Goal: Task Accomplishment & Management: Manage account settings

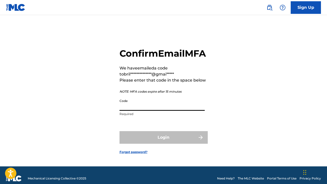
click at [138, 108] on input "Code" at bounding box center [161, 103] width 85 height 14
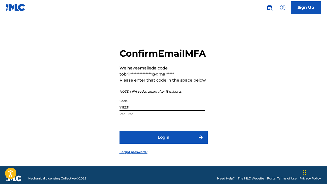
type input "711231"
click at [145, 143] on button "Login" at bounding box center [163, 137] width 88 height 13
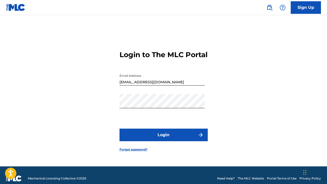
click at [145, 141] on button "Login" at bounding box center [163, 135] width 88 height 13
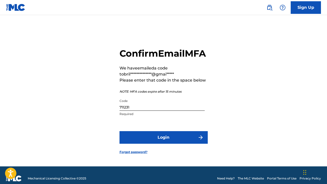
click at [145, 143] on button "Login" at bounding box center [163, 137] width 88 height 13
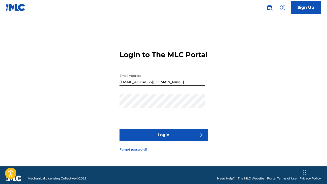
click at [145, 141] on button "Login" at bounding box center [163, 135] width 88 height 13
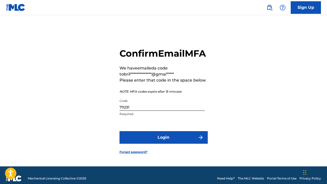
click at [152, 144] on button "Login" at bounding box center [163, 137] width 88 height 13
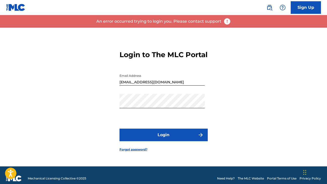
click at [153, 117] on div "Password" at bounding box center [161, 105] width 85 height 23
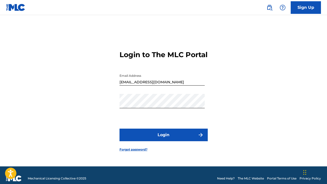
click at [156, 141] on button "Login" at bounding box center [163, 135] width 88 height 13
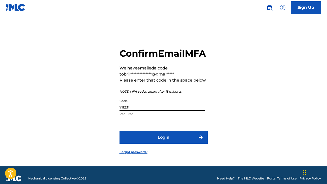
drag, startPoint x: 133, startPoint y: 115, endPoint x: 104, endPoint y: 120, distance: 30.4
click at [104, 120] on div "**********" at bounding box center [163, 97] width 327 height 139
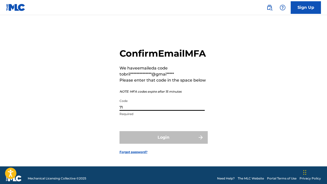
type input "7"
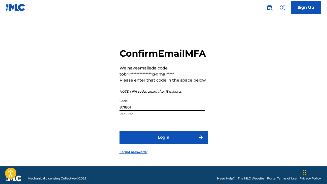
type input "871801"
click at [148, 144] on button "Login" at bounding box center [163, 137] width 88 height 13
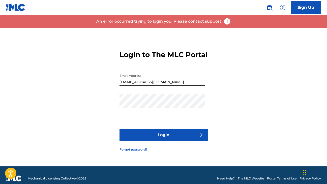
click at [163, 138] on button "Login" at bounding box center [163, 135] width 88 height 13
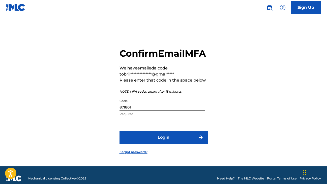
click at [165, 144] on button "Login" at bounding box center [163, 137] width 88 height 13
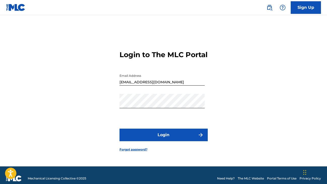
click at [166, 140] on button "Login" at bounding box center [163, 135] width 88 height 13
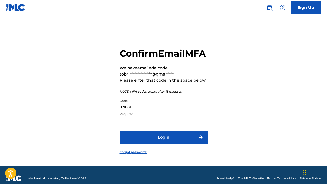
click at [20, 11] on img at bounding box center [15, 7] width 19 height 7
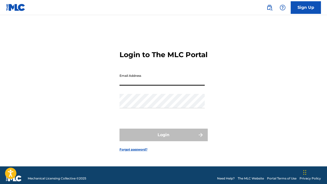
type input "[EMAIL_ADDRESS][DOMAIN_NAME]"
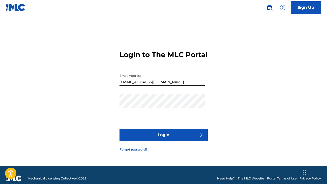
click at [147, 141] on button "Login" at bounding box center [163, 135] width 88 height 13
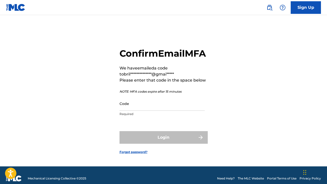
click at [138, 111] on input "Code" at bounding box center [161, 103] width 85 height 14
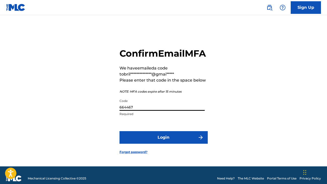
type input "664467"
click at [172, 142] on button "Login" at bounding box center [163, 137] width 88 height 13
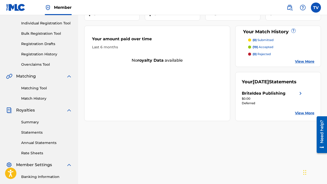
scroll to position [64, 0]
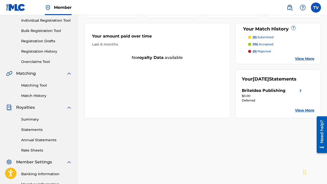
click at [306, 111] on link "View More" at bounding box center [304, 110] width 19 height 5
